Goal: Information Seeking & Learning: Learn about a topic

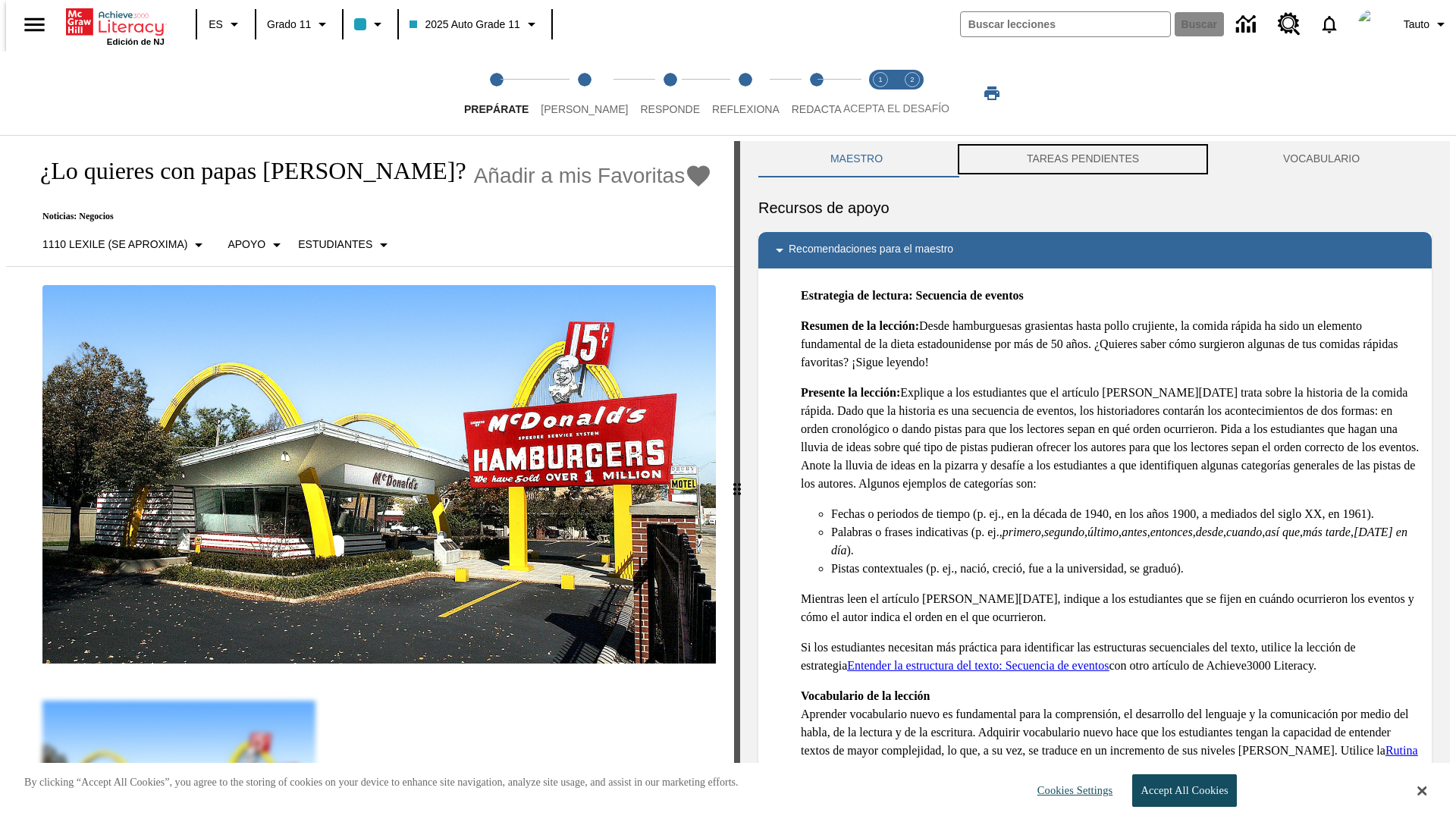
click at [1083, 160] on button "TAREAS PENDIENTES" at bounding box center [1083, 160] width 256 height 36
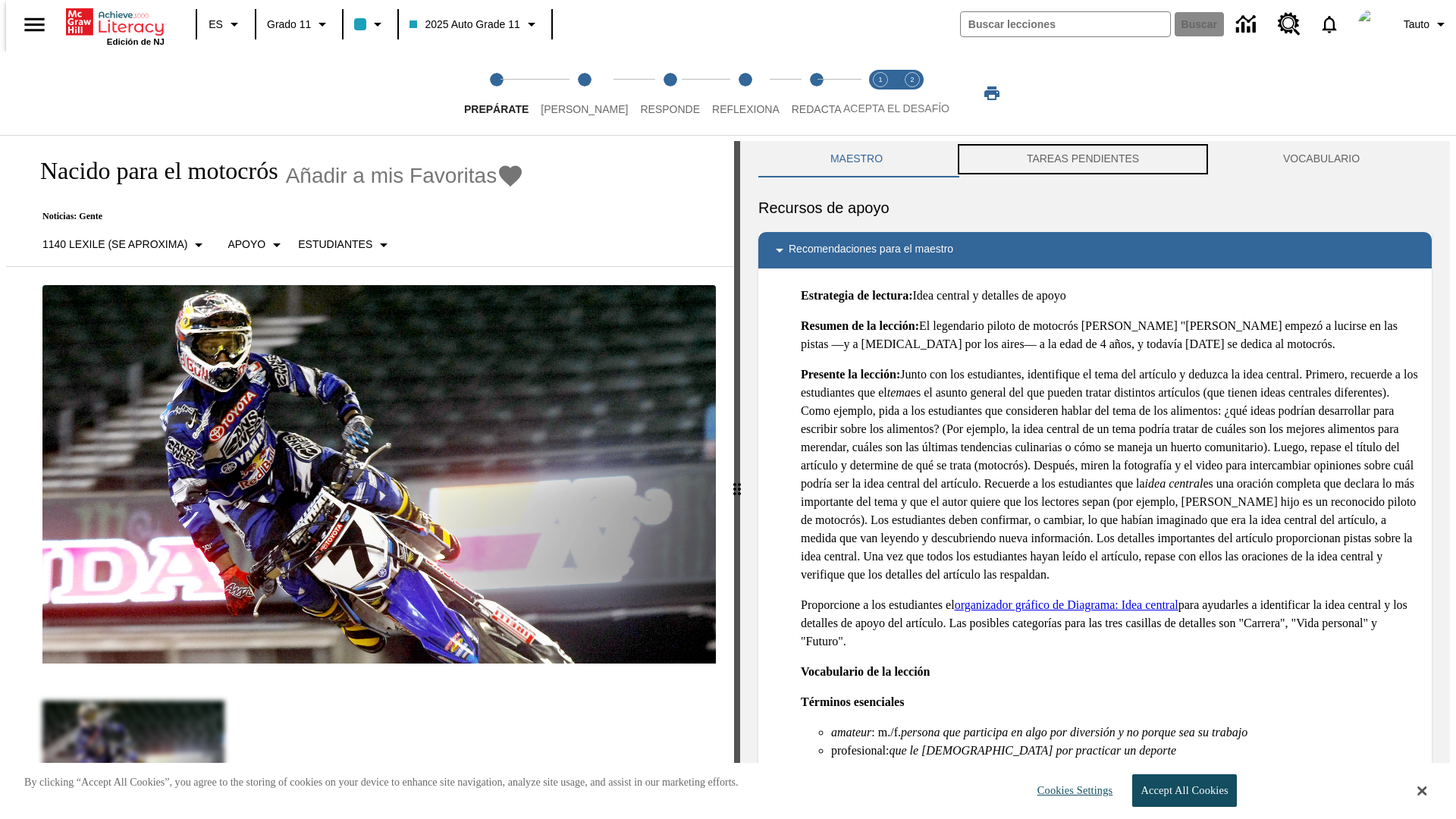
click at [1083, 160] on button "TAREAS PENDIENTES" at bounding box center [1083, 160] width 256 height 36
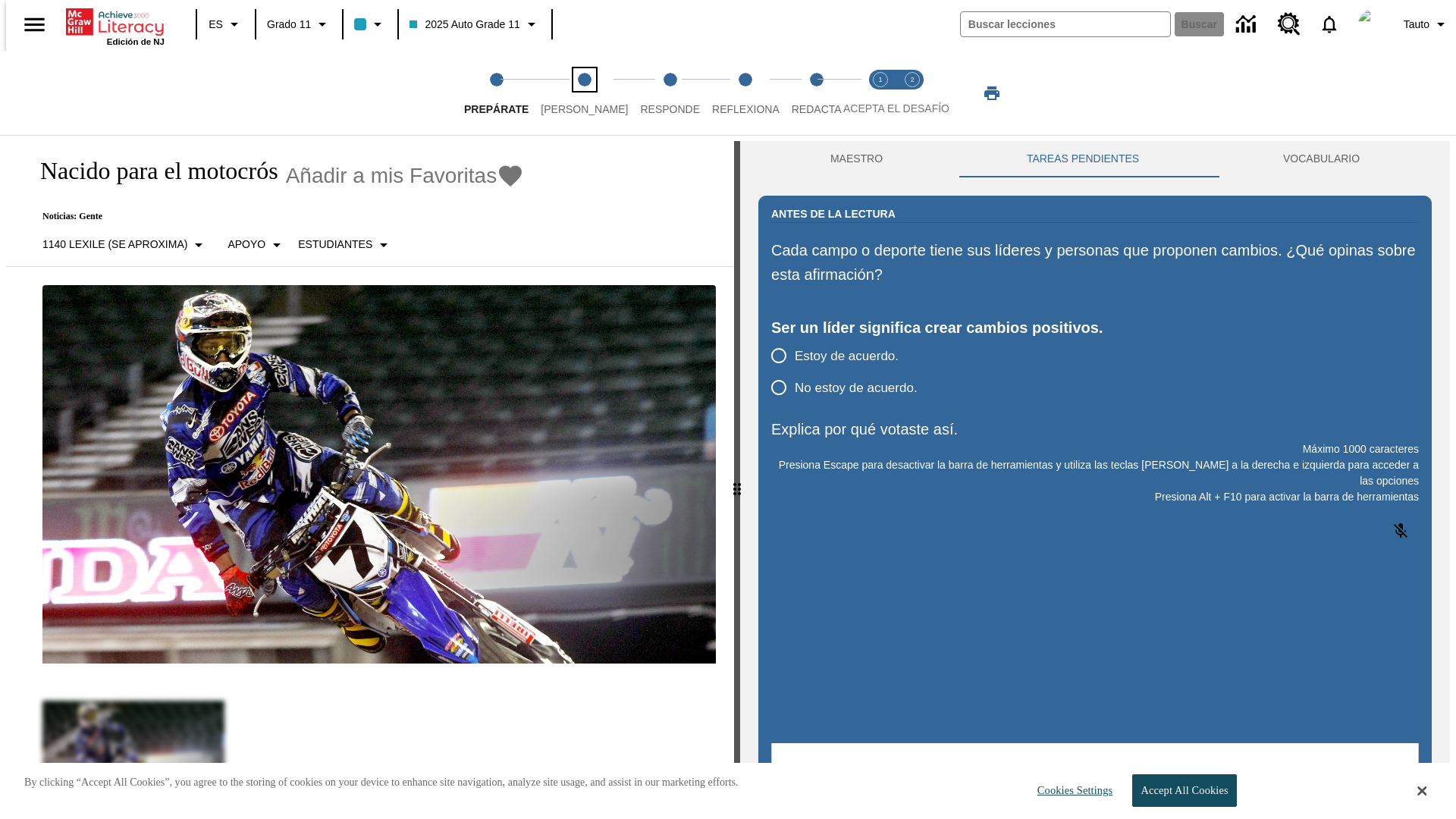
click at [572, 93] on span "[PERSON_NAME]" at bounding box center [584, 103] width 87 height 27
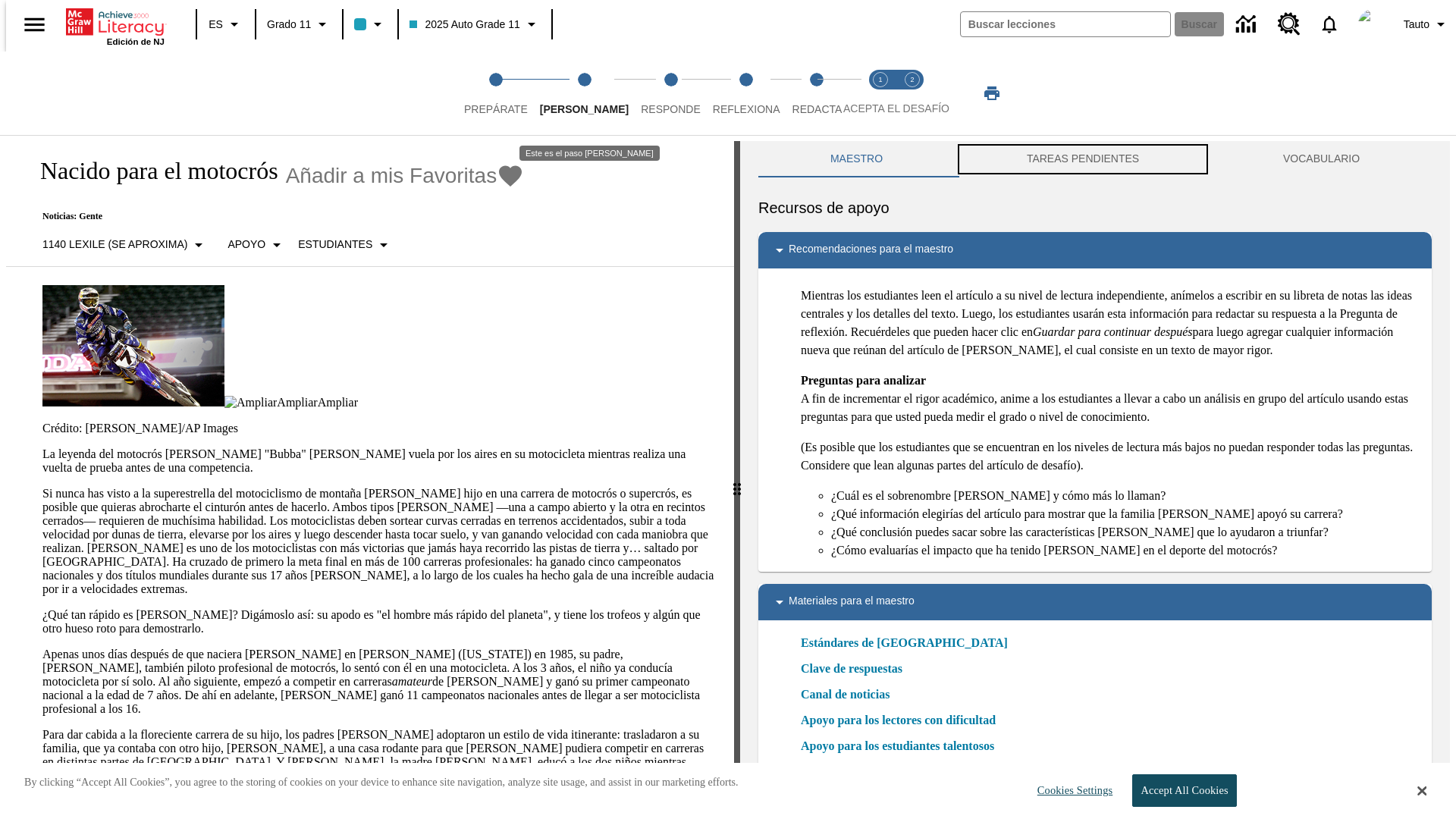
scroll to position [1, 0]
click at [1083, 160] on button "TAREAS PENDIENTES" at bounding box center [1083, 159] width 256 height 36
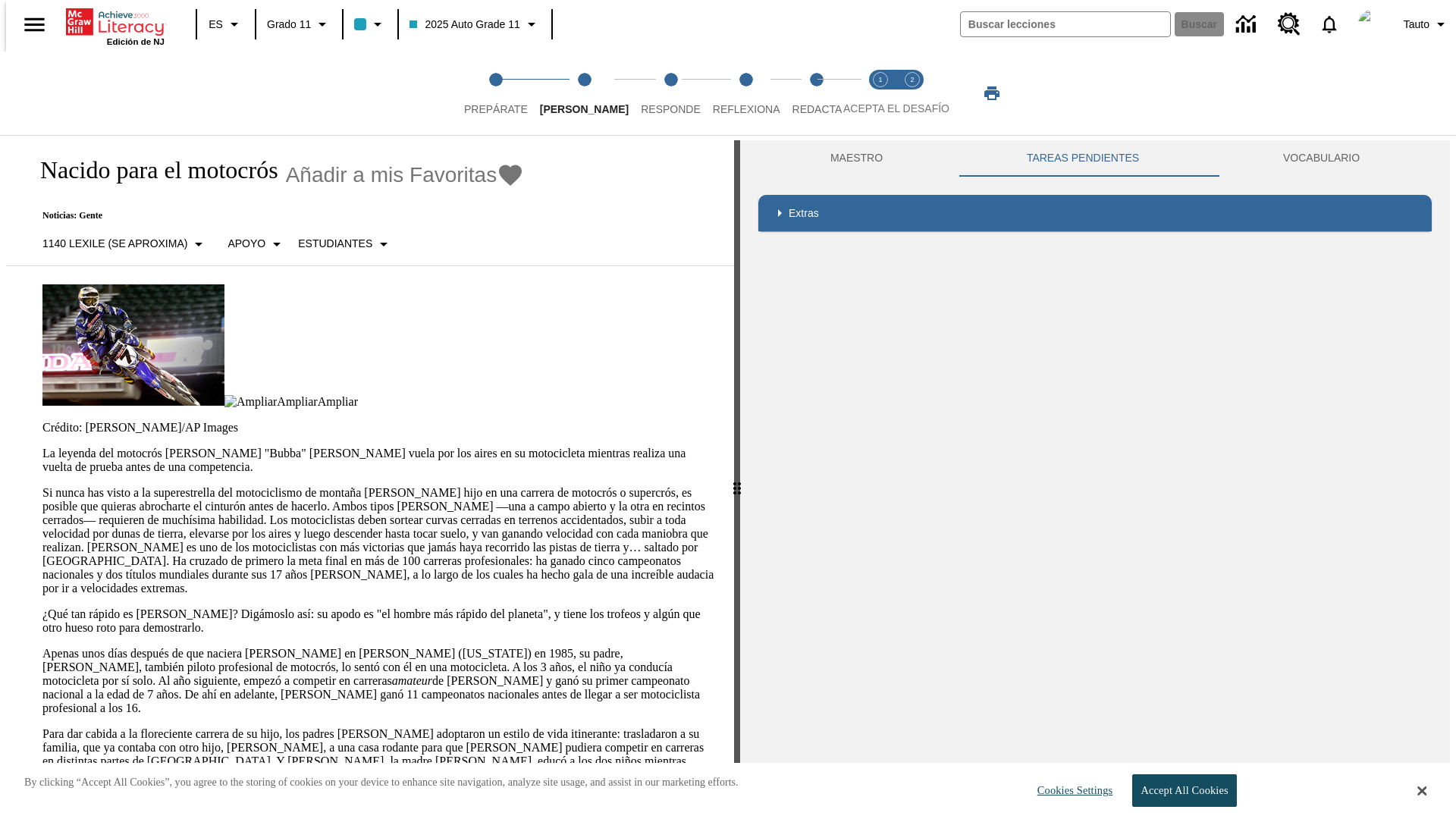
click at [43, 486] on p "Si nunca has visto a la superestrella del motociclismo de montaña [PERSON_NAME]…" at bounding box center [379, 541] width 673 height 109
